Goal: Register for event/course

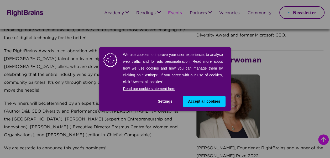
scroll to position [315, 0]
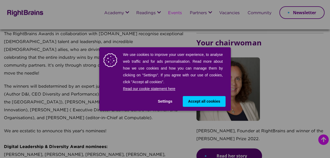
click at [215, 101] on span "Accept all cookies" at bounding box center [204, 102] width 32 height 6
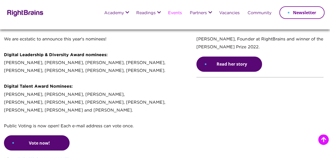
scroll to position [409, 0]
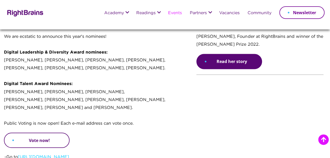
click at [38, 133] on link "Vote now!" at bounding box center [37, 140] width 66 height 15
click at [42, 133] on link "Vote now!" at bounding box center [37, 140] width 66 height 15
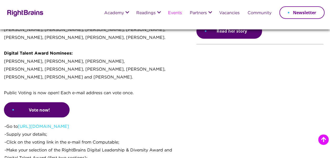
scroll to position [437, 0]
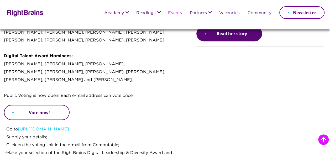
click at [43, 105] on link "Vote now!" at bounding box center [37, 112] width 66 height 15
